Goal: Information Seeking & Learning: Learn about a topic

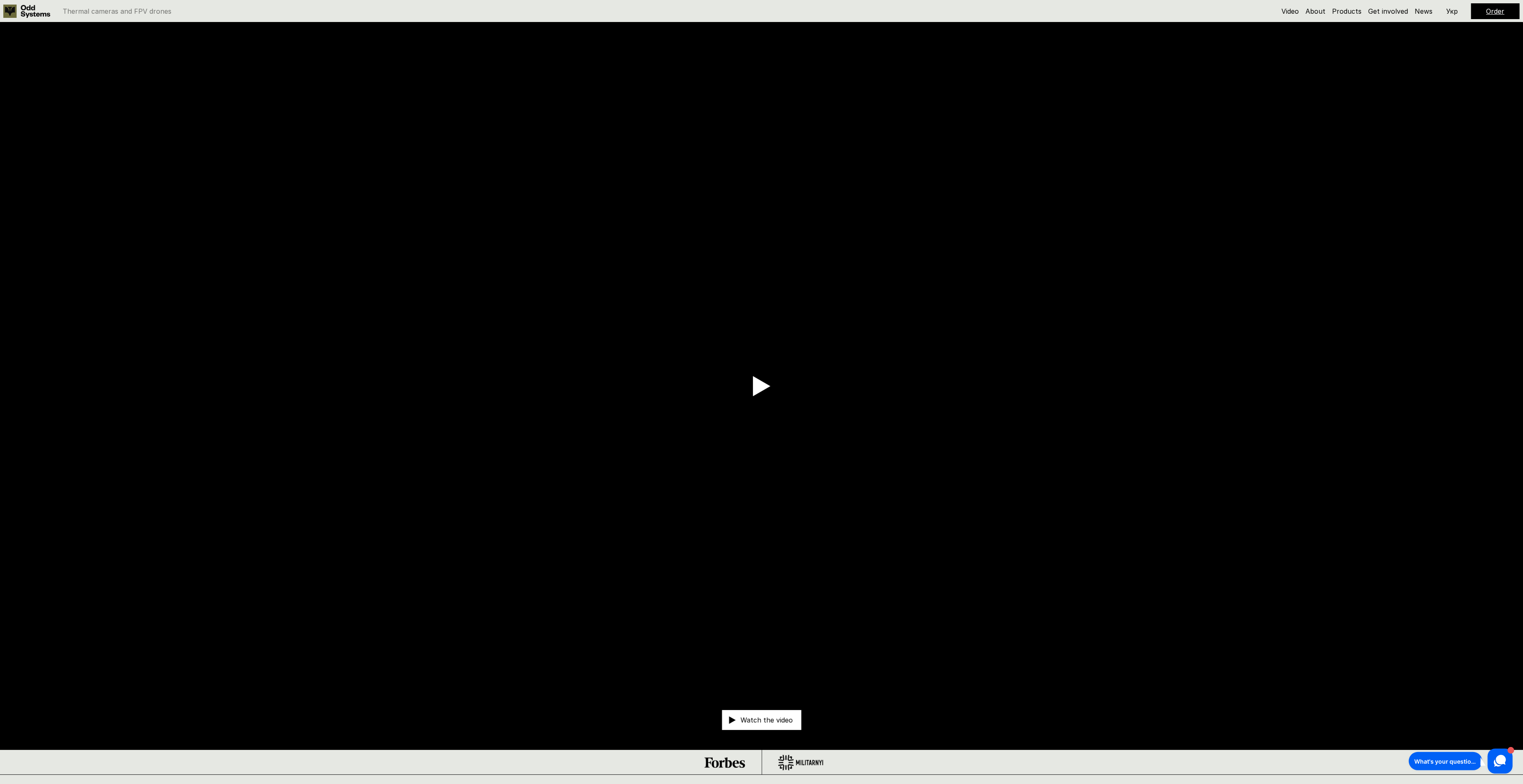
click at [24, 8] on icon at bounding box center [35, 12] width 30 height 13
click at [781, 726] on div "Watch the video" at bounding box center [761, 720] width 79 height 20
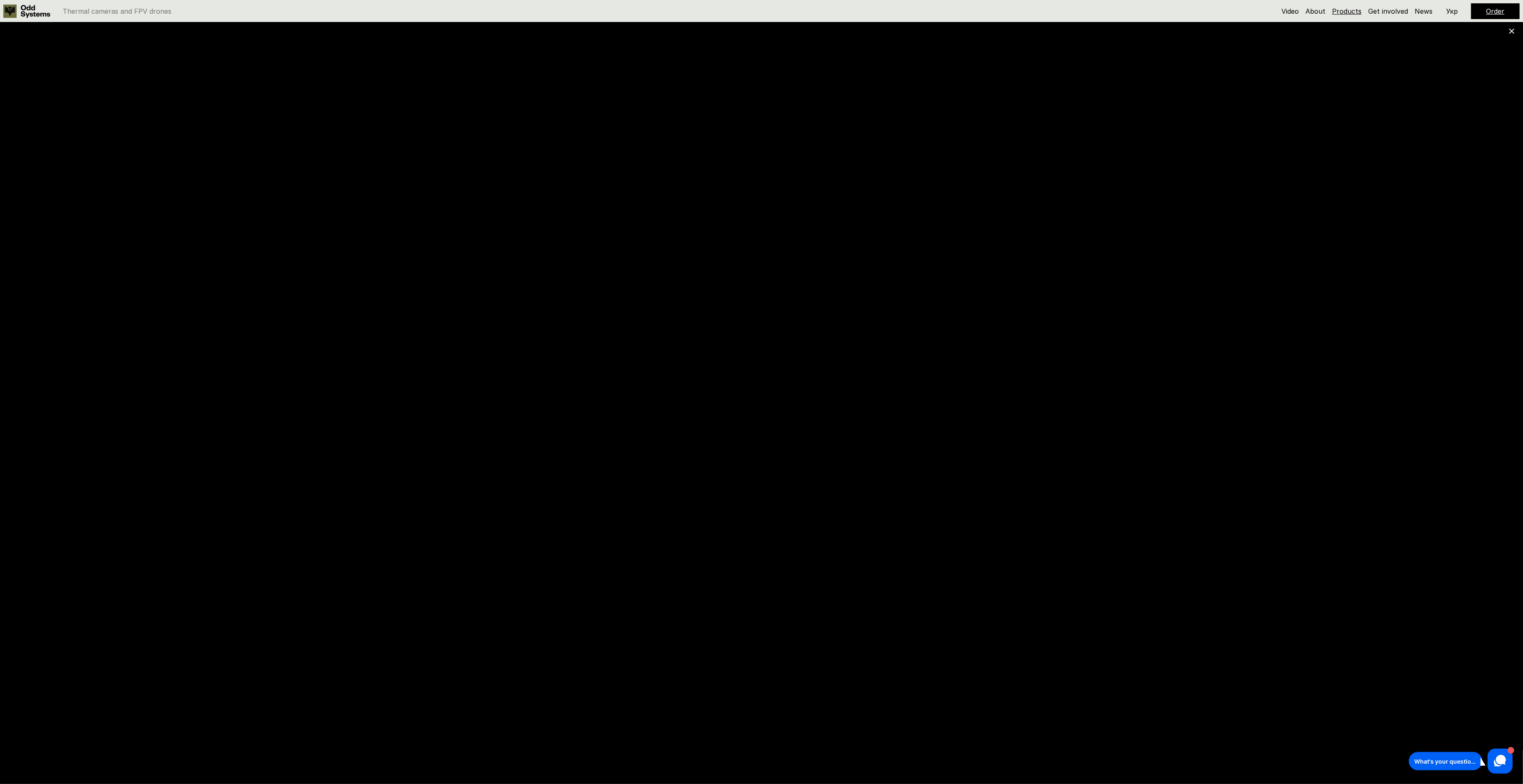
click at [1346, 12] on link "Products" at bounding box center [1347, 11] width 30 height 8
click at [1347, 8] on link "Products" at bounding box center [1347, 11] width 30 height 8
click at [1510, 30] on icon at bounding box center [1511, 31] width 6 height 6
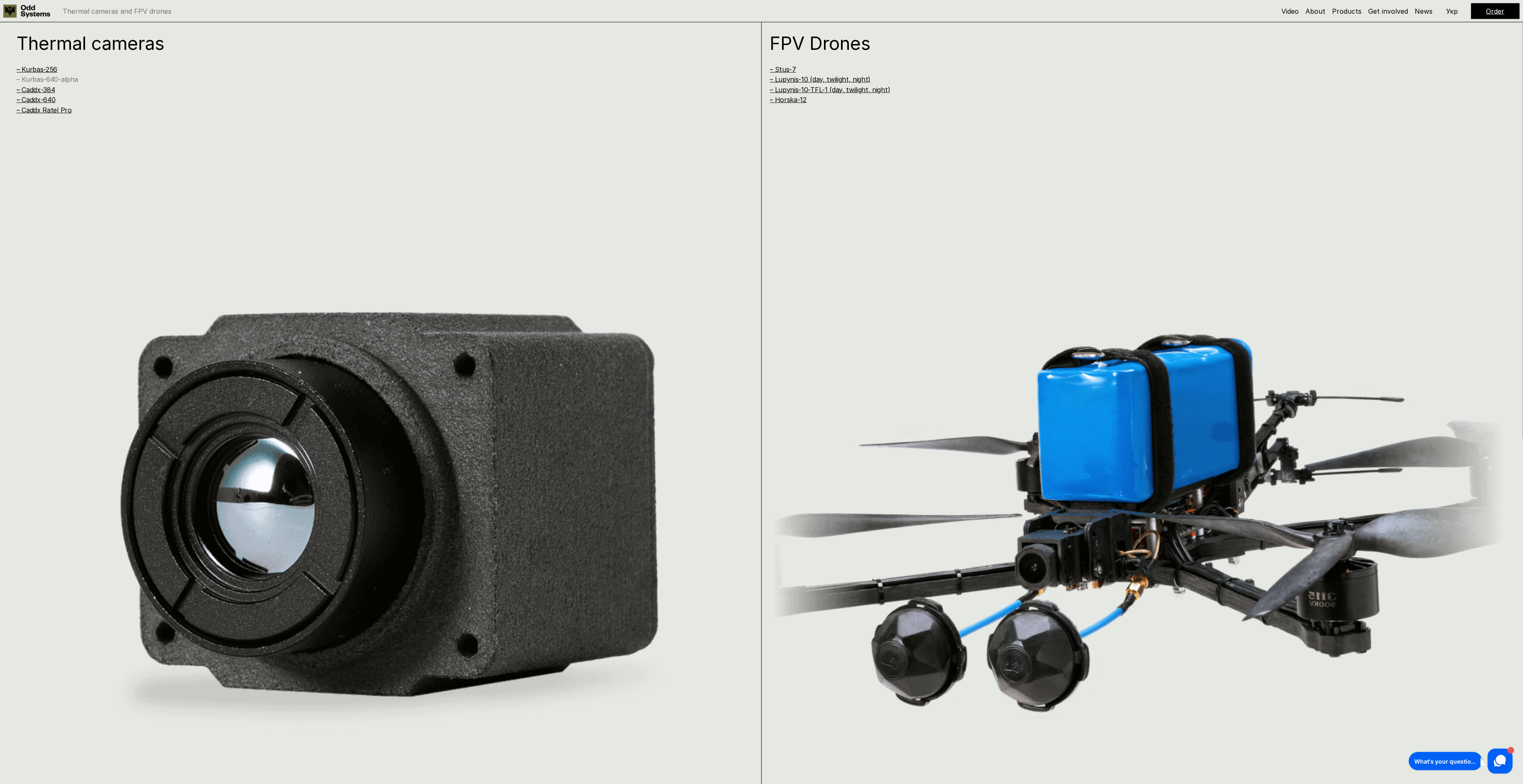
click at [36, 79] on link "– Kurbas-640-alpha" at bounding box center [47, 79] width 61 height 8
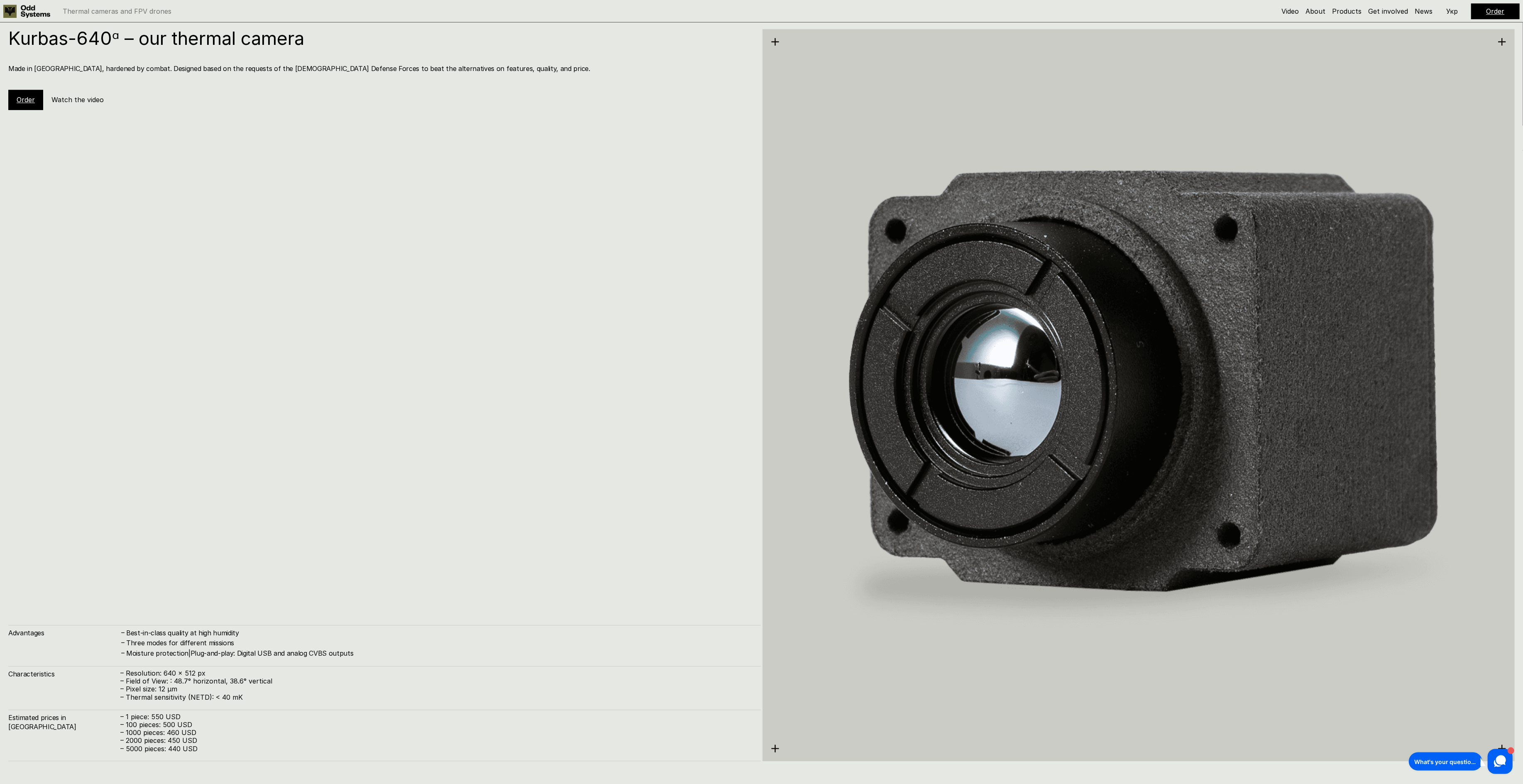
scroll to position [3126, 0]
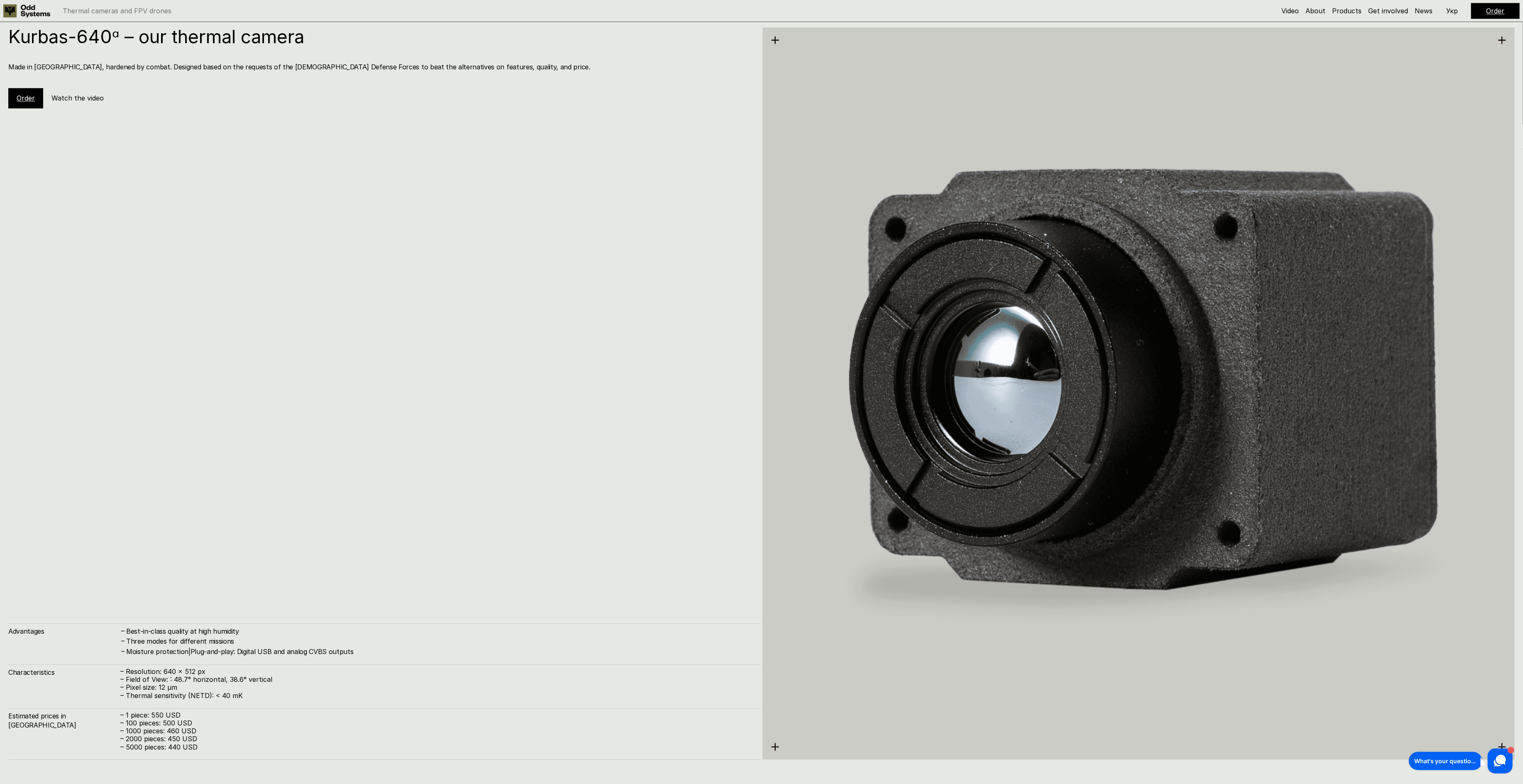
scroll to position [1558, 0]
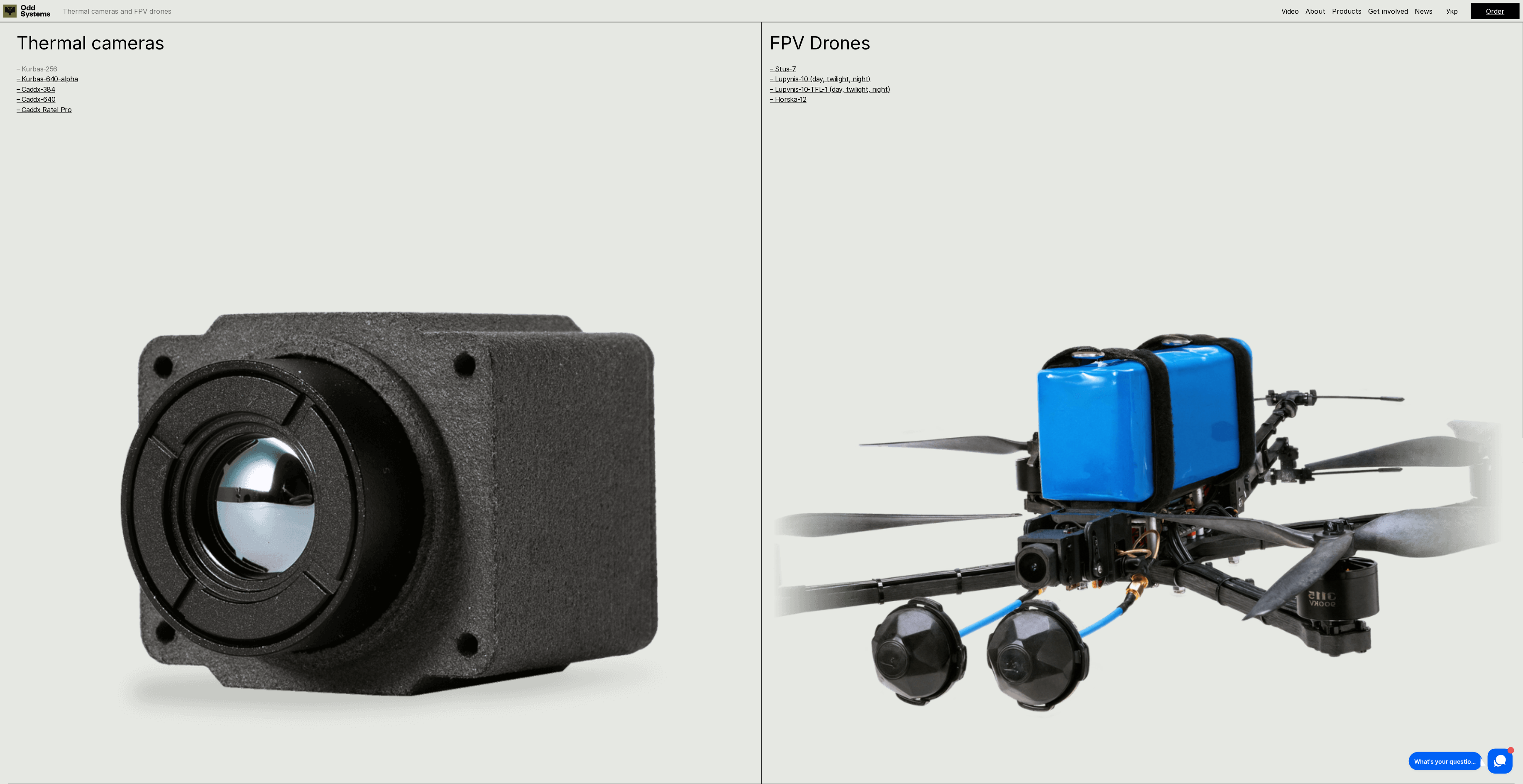
click at [42, 69] on link "– Kurbas-256" at bounding box center [37, 69] width 40 height 8
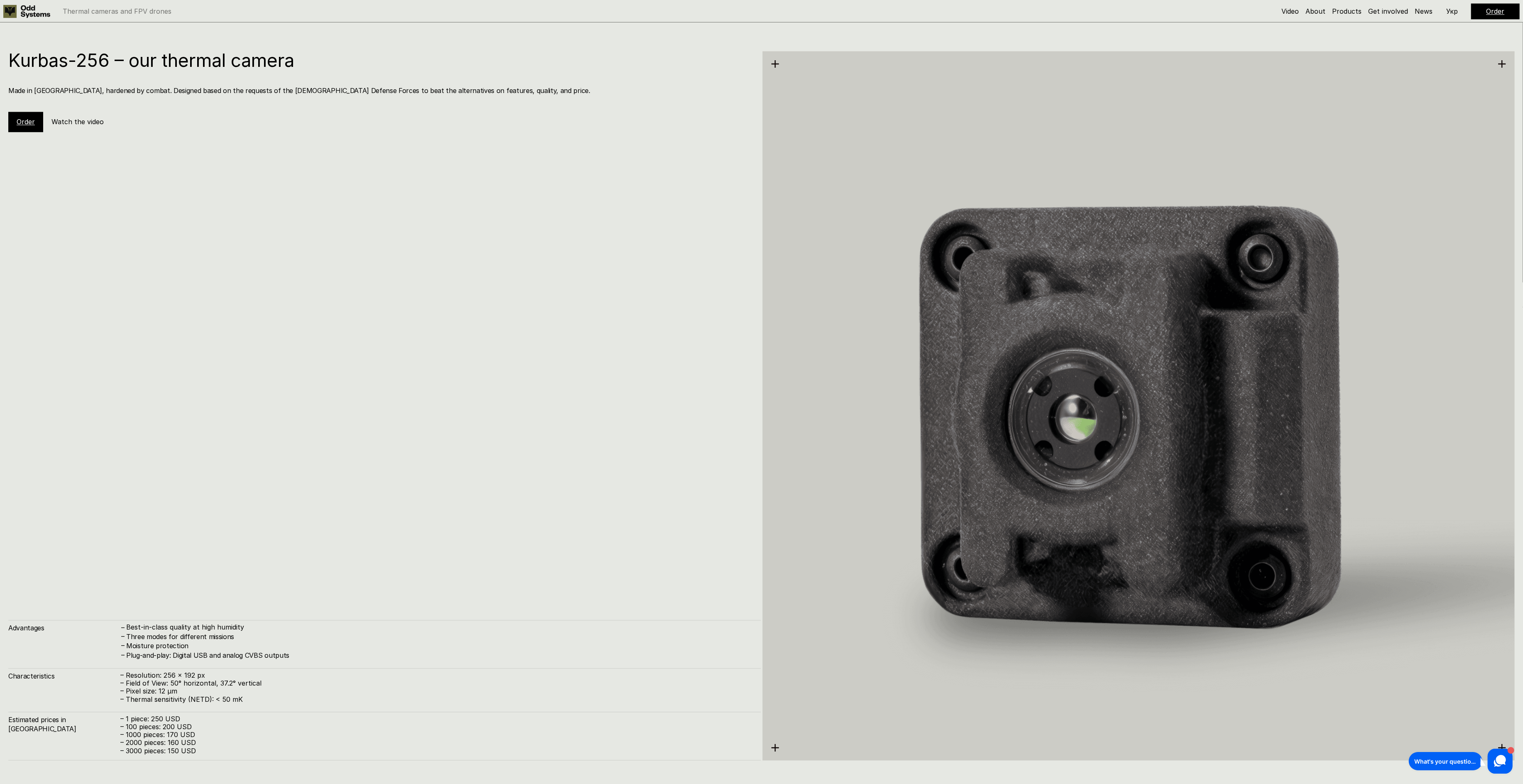
scroll to position [2342, 0]
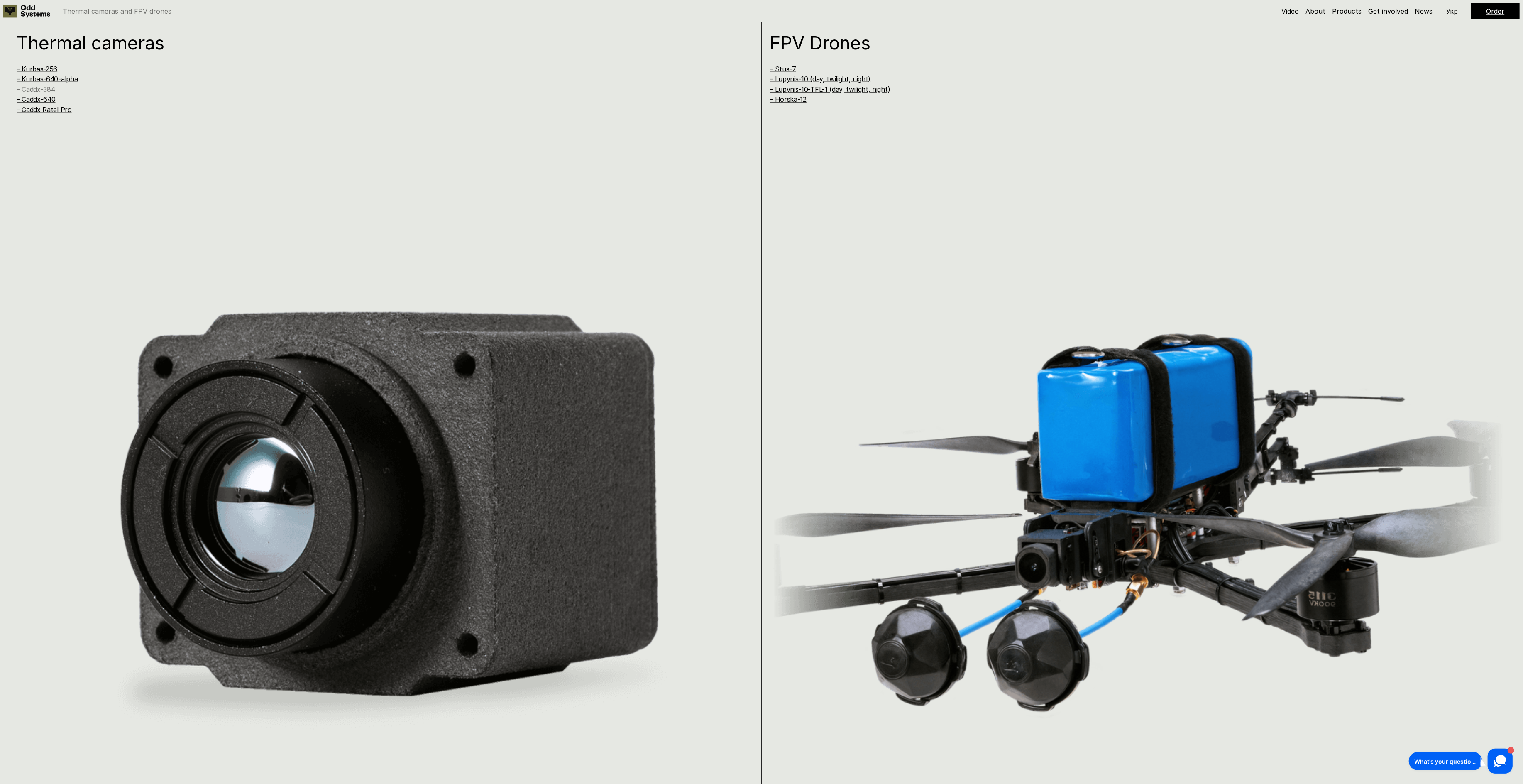
drag, startPoint x: 51, startPoint y: 92, endPoint x: 55, endPoint y: 90, distance: 4.5
click at [55, 90] on link "– Caddx-384" at bounding box center [35, 89] width 38 height 8
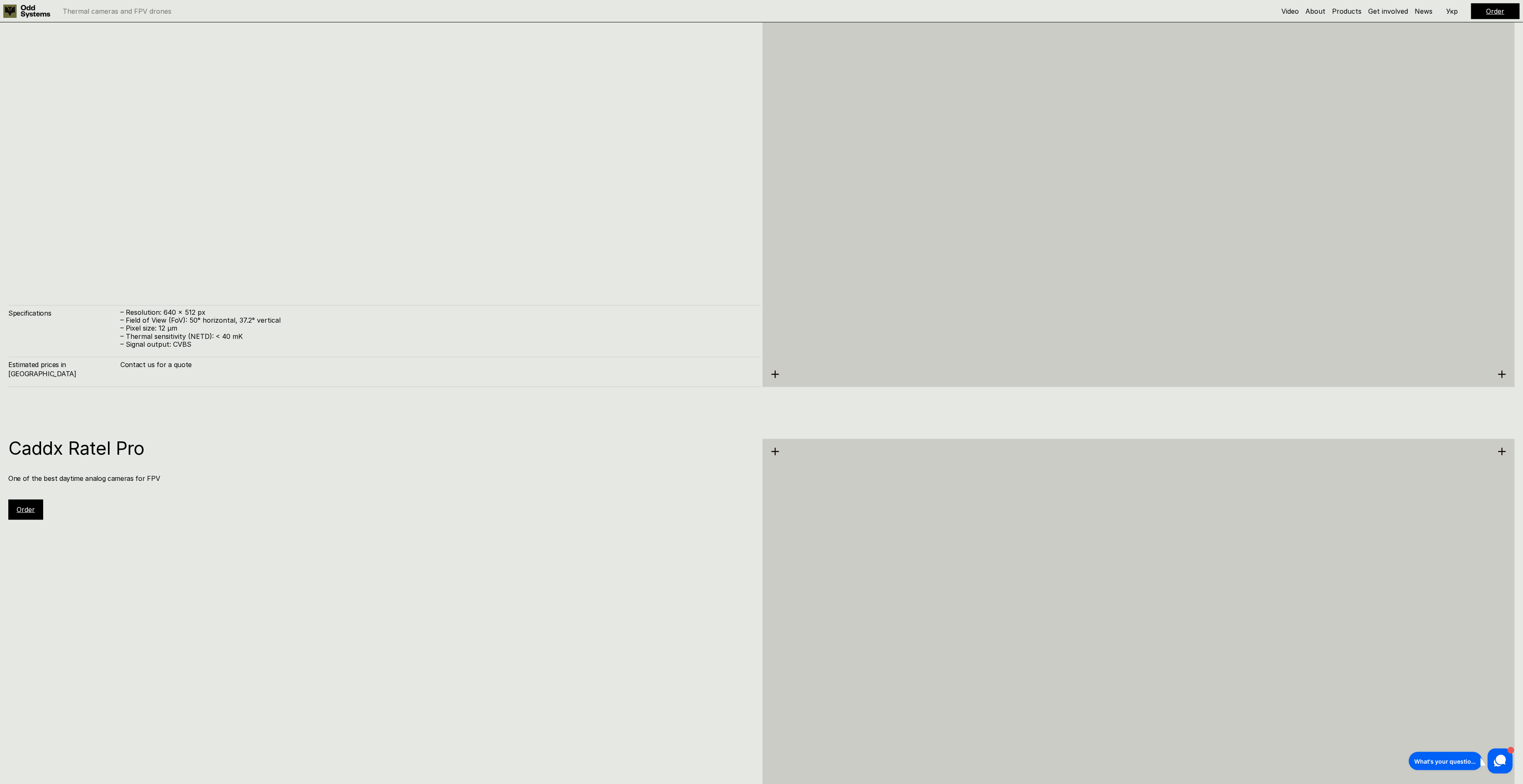
scroll to position [5309, 0]
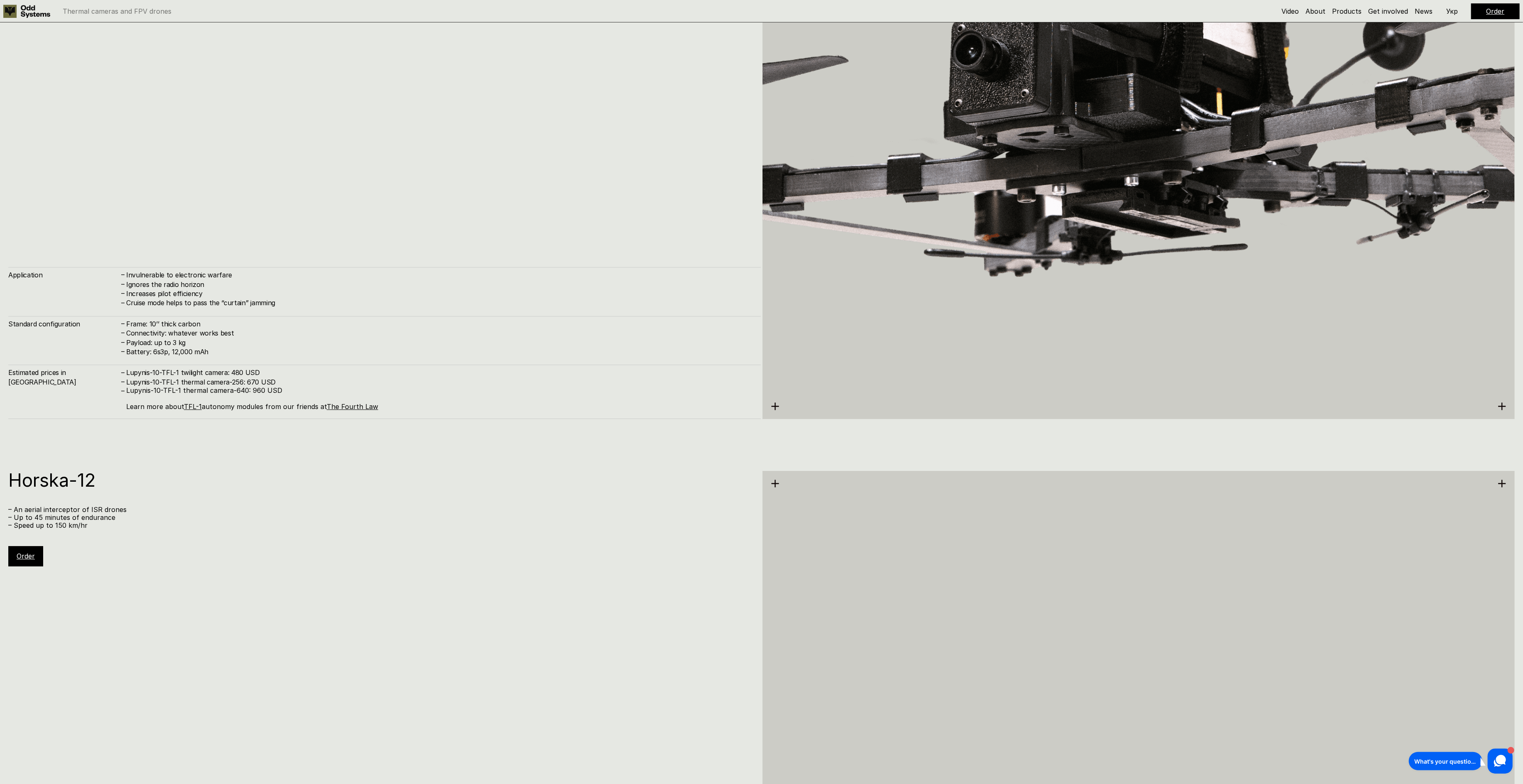
scroll to position [8306, 0]
